Goal: Task Accomplishment & Management: Manage account settings

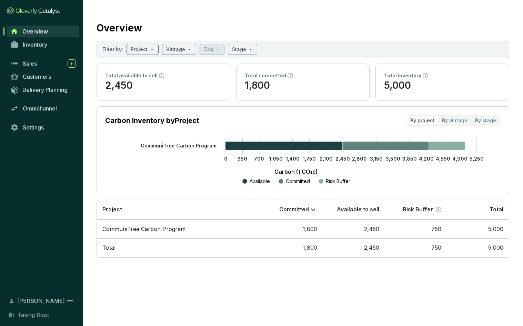
click at [273, 87] on p "1,800" at bounding box center [303, 85] width 117 height 13
drag, startPoint x: 386, startPoint y: 86, endPoint x: 440, endPoint y: 89, distance: 54.6
click at [440, 89] on p "5,000" at bounding box center [442, 85] width 117 height 13
click at [46, 35] on span "Overview" at bounding box center [35, 31] width 26 height 7
click at [47, 48] on link "Inventory" at bounding box center [43, 45] width 72 height 12
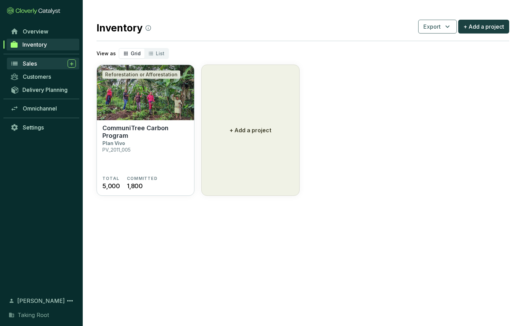
click at [42, 65] on div "Sales" at bounding box center [49, 63] width 53 height 8
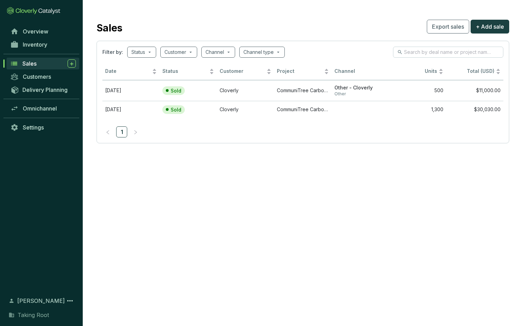
click at [33, 313] on span "Taking Root" at bounding box center [33, 315] width 31 height 8
click at [67, 296] on icon at bounding box center [70, 300] width 8 height 8
click at [26, 296] on span "[PERSON_NAME]" at bounding box center [41, 300] width 48 height 8
click at [42, 32] on span "Overview" at bounding box center [36, 31] width 26 height 7
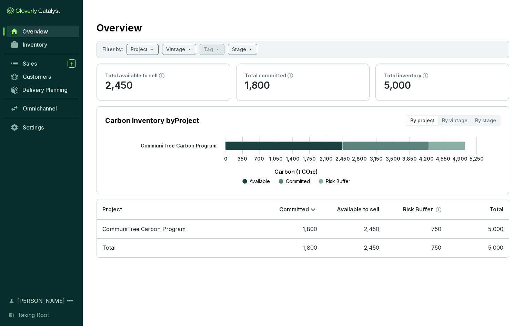
click at [26, 315] on span "Taking Root" at bounding box center [33, 315] width 31 height 8
click at [20, 296] on span "[PERSON_NAME]" at bounding box center [41, 300] width 48 height 8
click at [31, 65] on span "Sales" at bounding box center [30, 63] width 14 height 7
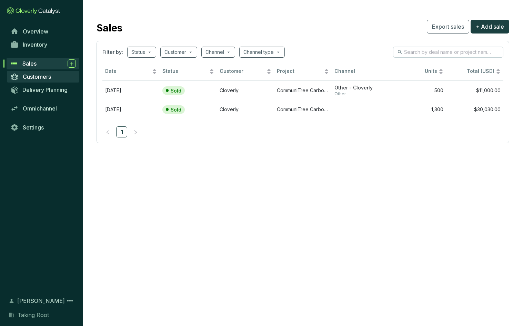
click at [40, 81] on link "Customers" at bounding box center [43, 77] width 72 height 12
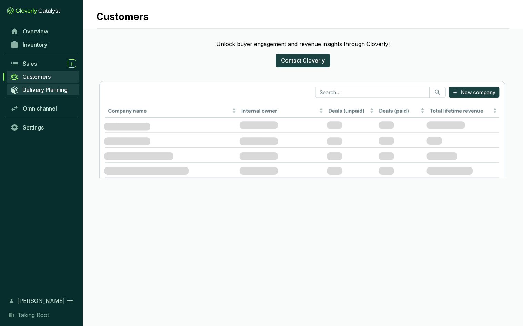
click at [40, 93] on span "Delivery Planning" at bounding box center [44, 89] width 45 height 7
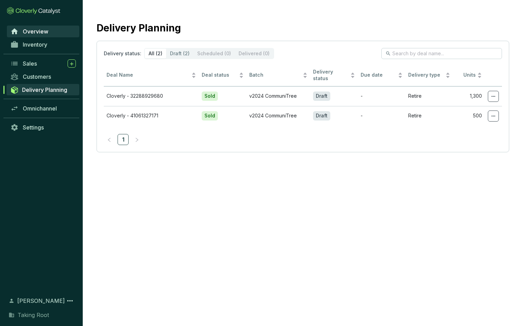
click at [39, 31] on span "Overview" at bounding box center [36, 31] width 26 height 7
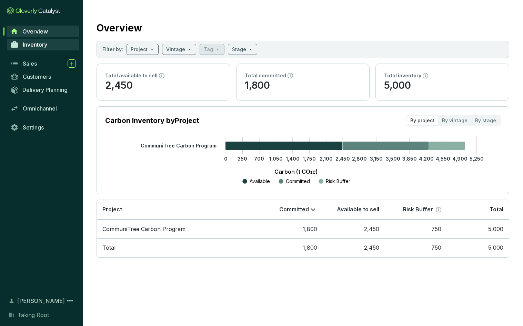
click at [38, 46] on span "Inventory" at bounding box center [35, 44] width 24 height 7
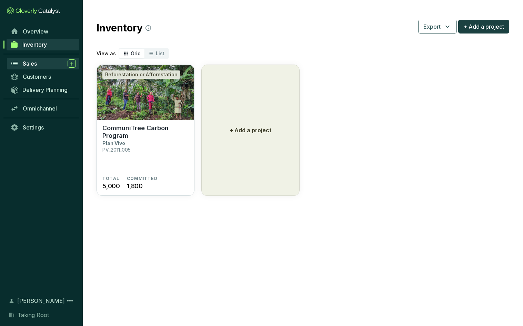
click at [35, 62] on span "Sales" at bounding box center [30, 63] width 14 height 7
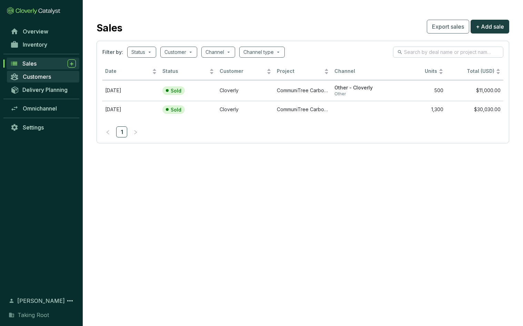
click at [36, 79] on span "Customers" at bounding box center [37, 76] width 28 height 7
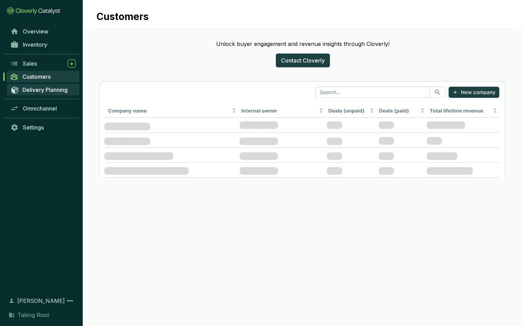
click at [37, 89] on span "Delivery Planning" at bounding box center [44, 89] width 45 height 7
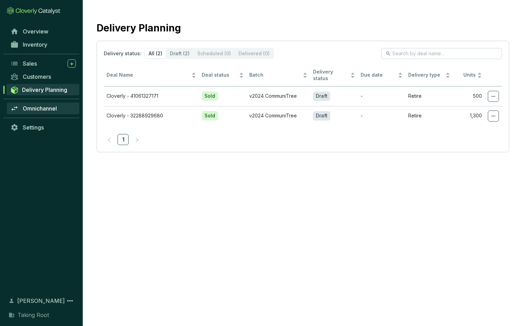
click at [32, 110] on span "Omnichannel" at bounding box center [40, 108] width 34 height 7
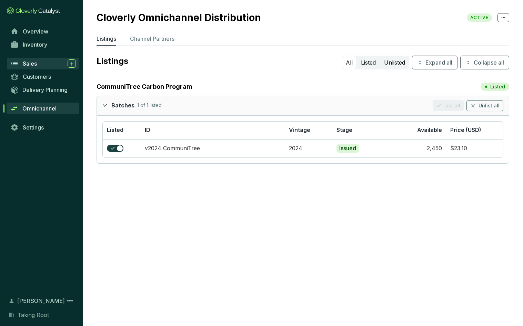
click at [45, 63] on div "Sales" at bounding box center [49, 63] width 53 height 8
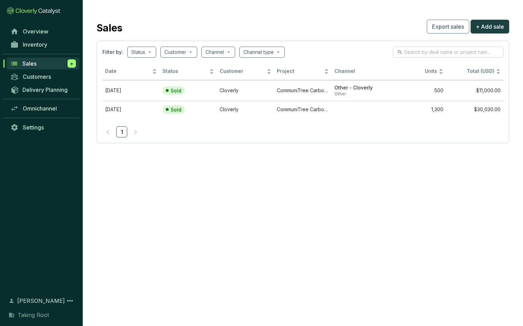
click at [69, 61] on icon at bounding box center [72, 63] width 6 height 7
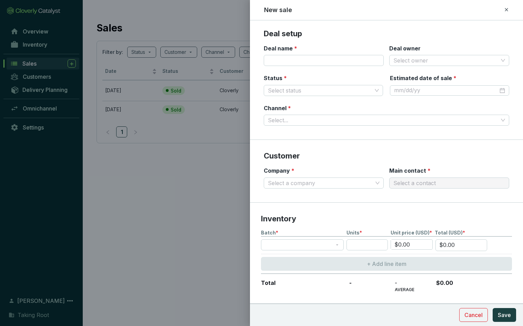
click at [36, 293] on div at bounding box center [261, 163] width 523 height 326
click at [508, 7] on icon at bounding box center [507, 10] width 6 height 8
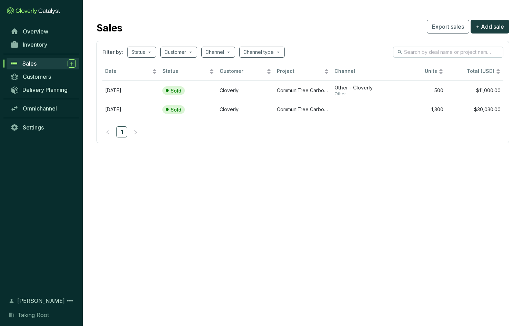
click at [36, 313] on span "Taking Root" at bounding box center [33, 315] width 31 height 8
click at [36, 314] on span "Taking Root" at bounding box center [33, 315] width 31 height 8
click at [71, 296] on icon at bounding box center [70, 300] width 8 height 8
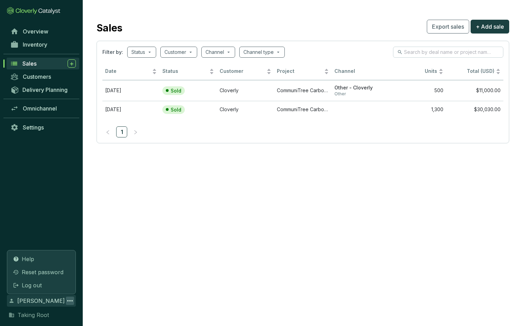
drag, startPoint x: 24, startPoint y: 324, endPoint x: 27, endPoint y: 321, distance: 4.3
click at [25, 324] on section "Help Reset password Log out [PERSON_NAME] Taking Root" at bounding box center [41, 307] width 83 height 38
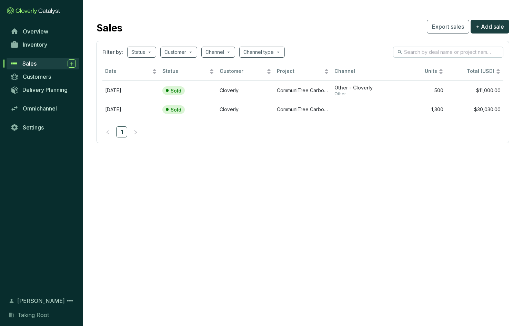
click at [29, 315] on span "Taking Root" at bounding box center [33, 315] width 31 height 8
click at [33, 128] on span "Settings" at bounding box center [33, 127] width 21 height 7
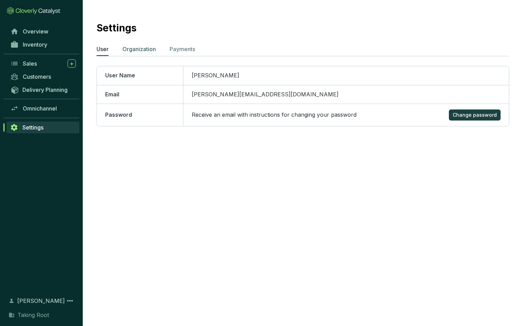
click at [134, 53] on li "Organization" at bounding box center [138, 50] width 33 height 11
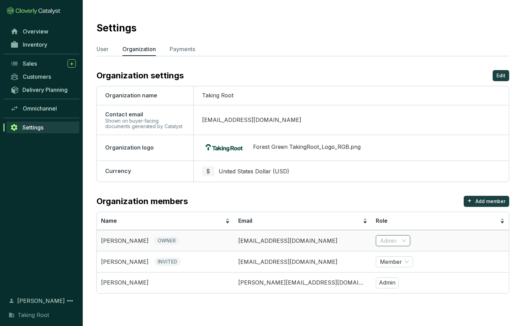
click at [400, 243] on span "Admin" at bounding box center [393, 240] width 26 height 10
click at [240, 259] on td "[EMAIL_ADDRESS][DOMAIN_NAME]" at bounding box center [302, 261] width 137 height 21
click at [179, 258] on span "INVITED" at bounding box center [167, 261] width 27 height 8
click at [190, 54] on li "Payments" at bounding box center [183, 50] width 26 height 11
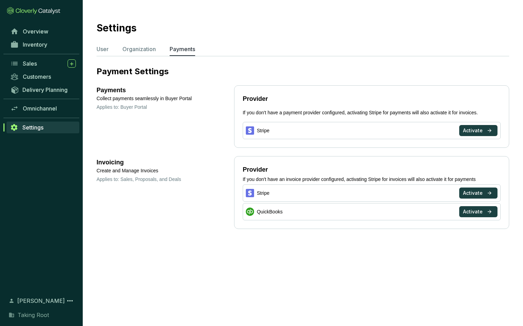
click at [157, 52] on ul "User Organization Payments" at bounding box center [303, 50] width 413 height 11
click at [150, 52] on p "Organization" at bounding box center [138, 49] width 33 height 8
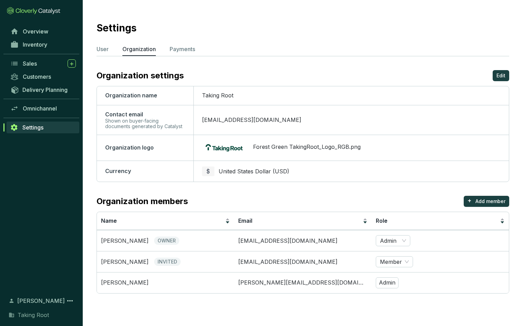
click at [256, 116] on td "[EMAIL_ADDRESS][DOMAIN_NAME]" at bounding box center [352, 120] width 316 height 30
click at [502, 75] on p "Edit" at bounding box center [501, 75] width 9 height 7
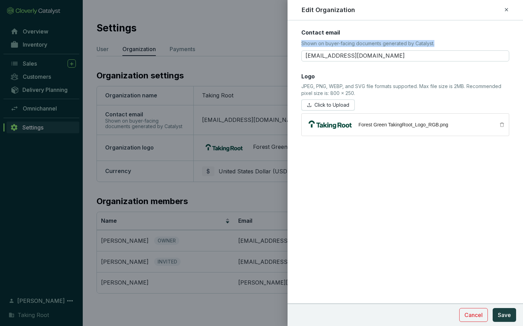
drag, startPoint x: 303, startPoint y: 42, endPoint x: 441, endPoint y: 45, distance: 138.4
click at [441, 45] on p "Shown on buyer-facing documents generated by Catalyst." at bounding box center [406, 45] width 208 height 10
click at [316, 52] on input "[EMAIL_ADDRESS][DOMAIN_NAME]" at bounding box center [406, 55] width 208 height 11
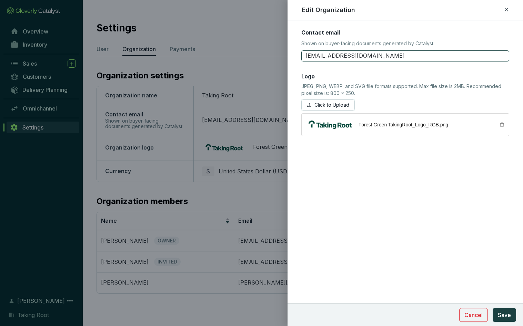
type input "[PERSON_NAME][EMAIL_ADDRESS][DOMAIN_NAME]"
click at [507, 311] on span "Save" at bounding box center [504, 315] width 13 height 8
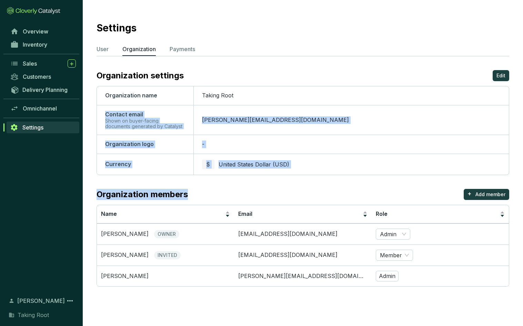
drag, startPoint x: 107, startPoint y: 115, endPoint x: 203, endPoint y: 177, distance: 114.3
click at [203, 177] on section "Settings User Organization Payments Organization settings Edit Organization nam…" at bounding box center [303, 152] width 441 height 304
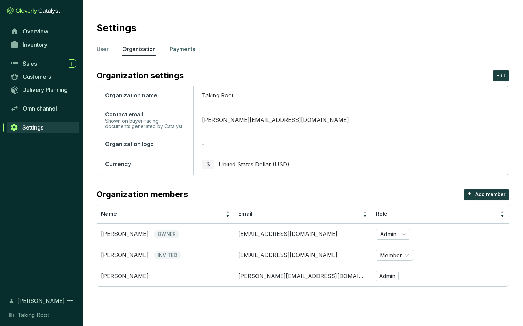
click at [181, 45] on p "Payments" at bounding box center [183, 49] width 26 height 8
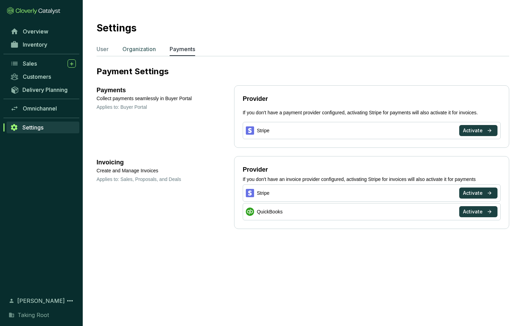
click at [147, 50] on p "Organization" at bounding box center [138, 49] width 33 height 8
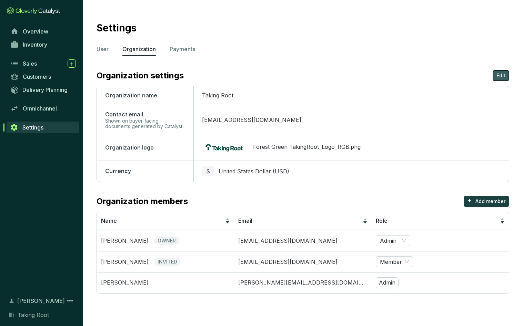
click at [505, 76] on p "Edit" at bounding box center [501, 75] width 9 height 7
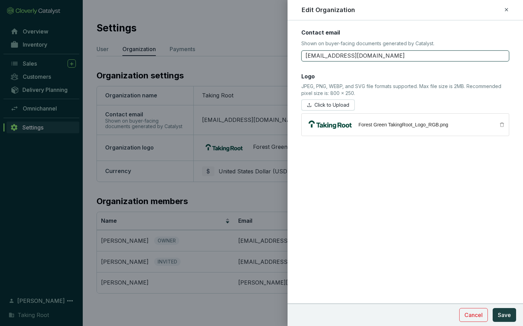
click at [340, 57] on input "[EMAIL_ADDRESS][DOMAIN_NAME]" at bounding box center [406, 55] width 208 height 11
click at [316, 56] on input "[EMAIL_ADDRESS][DOMAIN_NAME]" at bounding box center [406, 55] width 208 height 11
